Goal: Find specific page/section: Find specific page/section

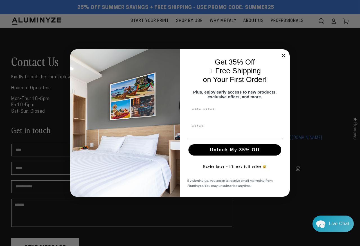
click at [284, 56] on circle "Close dialog" at bounding box center [284, 55] width 6 height 6
